Goal: Find contact information: Find contact information

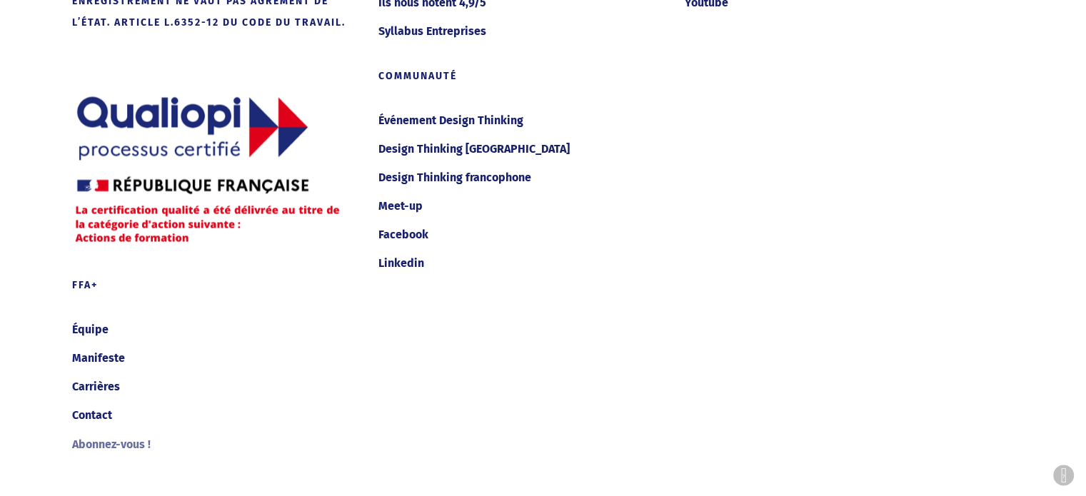
scroll to position [7724, 0]
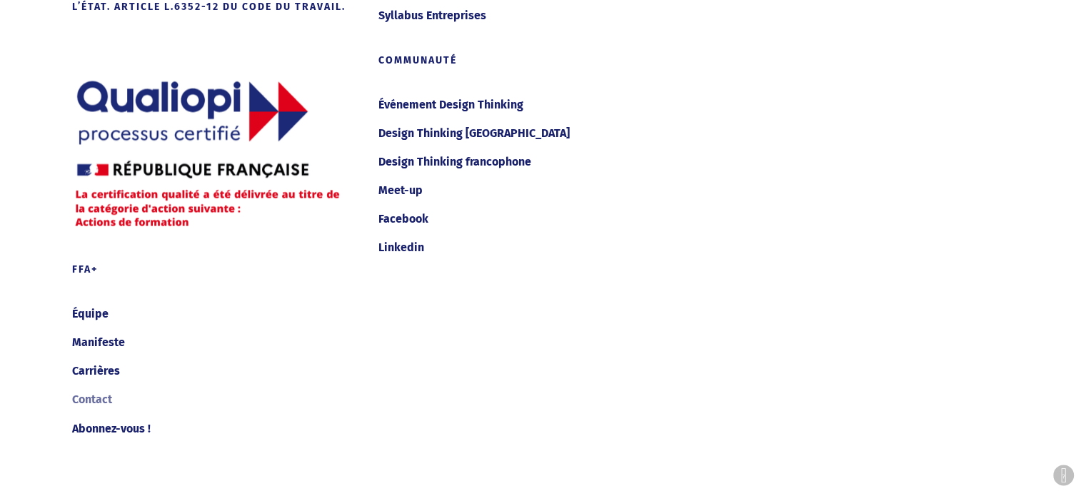
click at [111, 396] on link "Contact" at bounding box center [216, 400] width 288 height 23
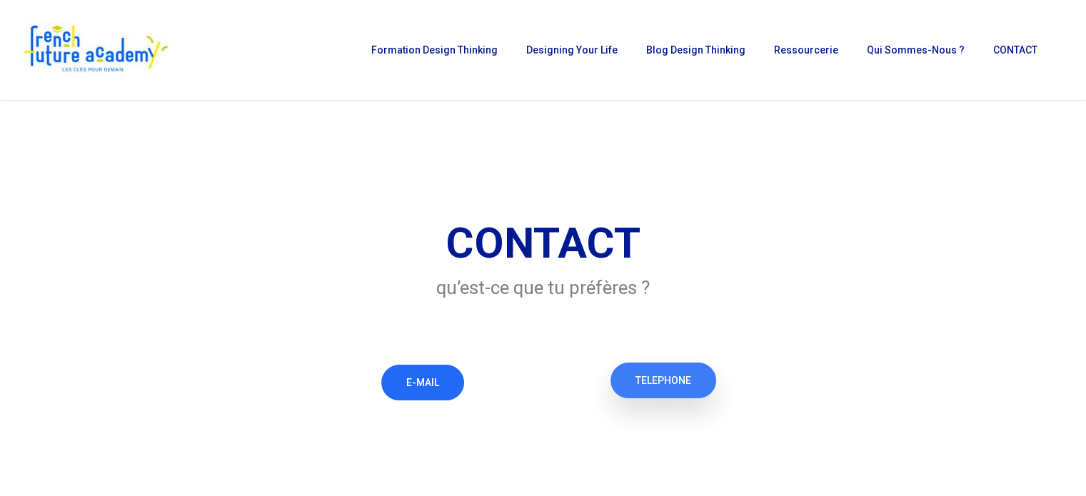
click at [683, 371] on link "TELEPHONE" at bounding box center [664, 381] width 106 height 36
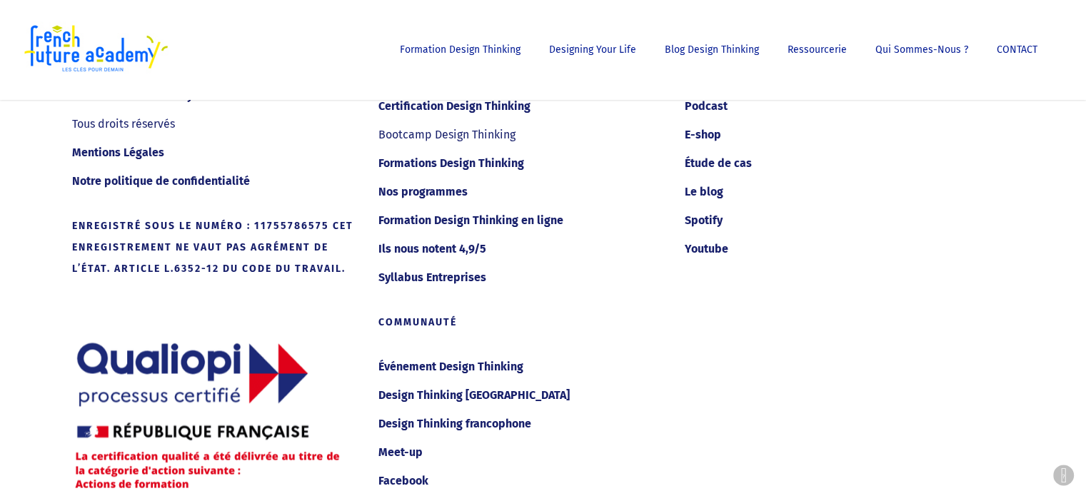
scroll to position [7459, 0]
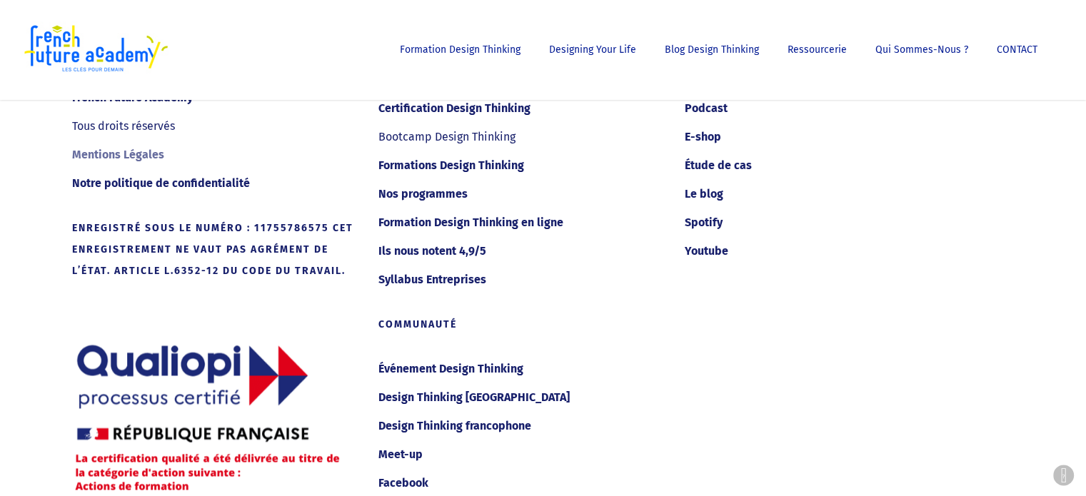
click at [134, 158] on link "Mentions Légales" at bounding box center [216, 155] width 288 height 23
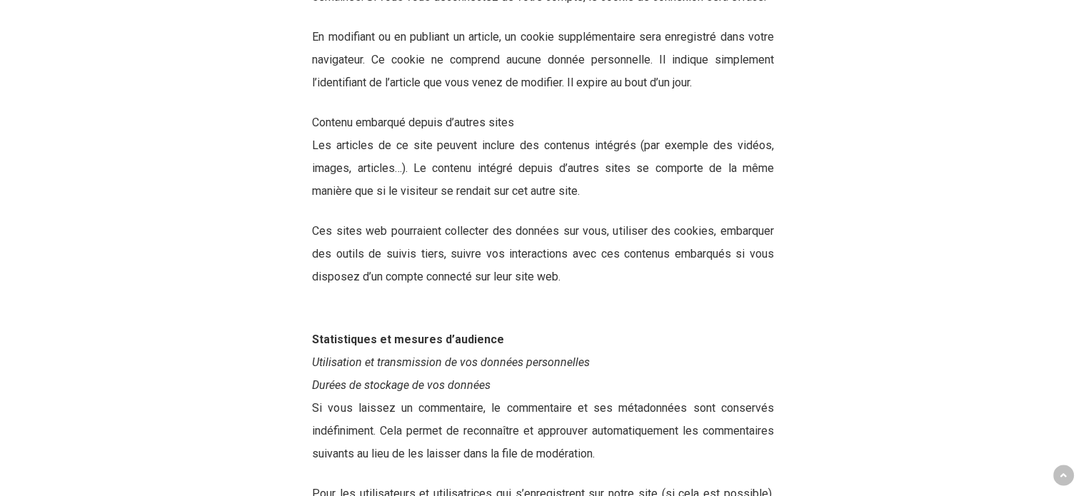
scroll to position [1598, 0]
